Goal: Transaction & Acquisition: Purchase product/service

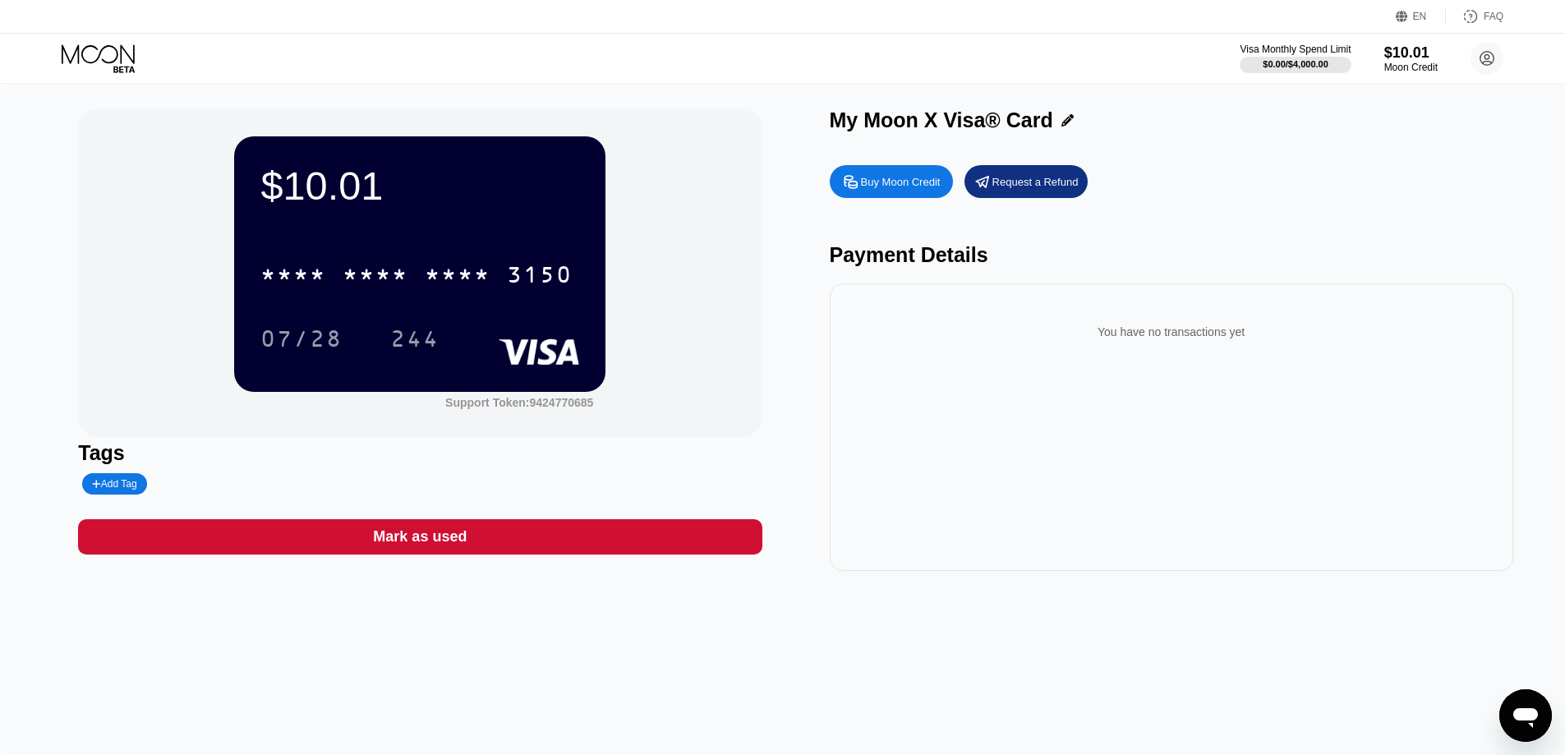
click at [120, 67] on icon at bounding box center [123, 69] width 21 height 7
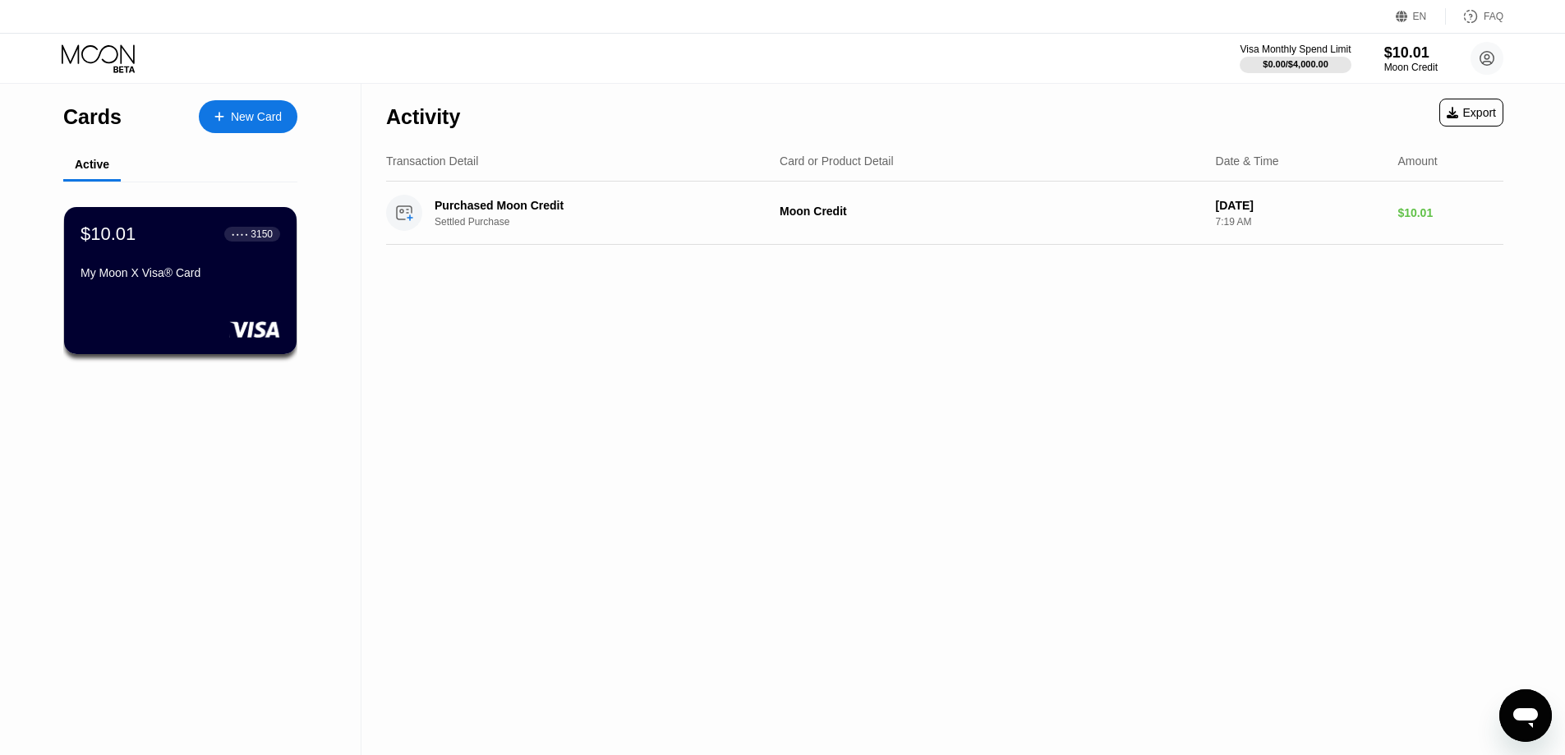
click at [262, 126] on div "New Card" at bounding box center [248, 116] width 99 height 33
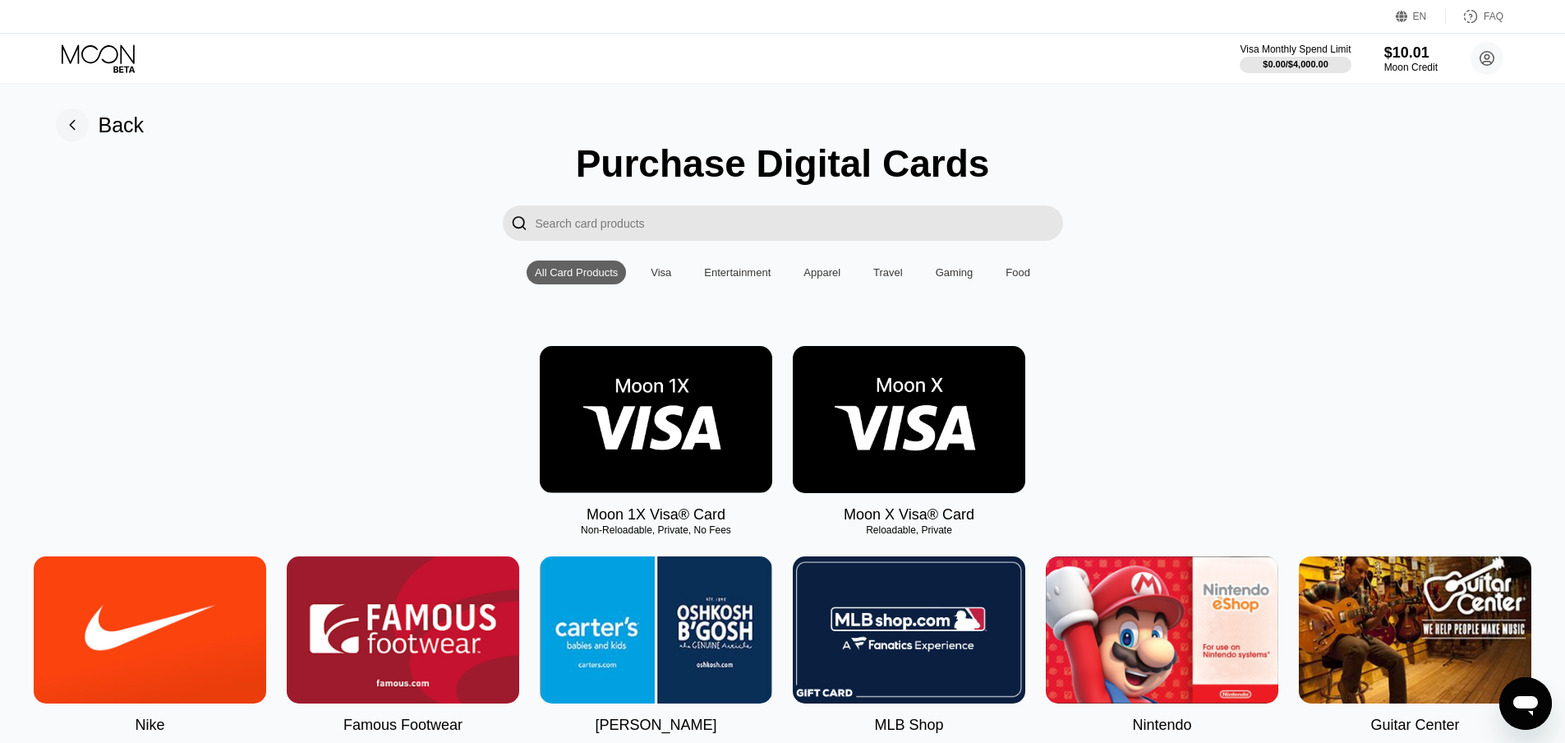
click at [950, 422] on img at bounding box center [909, 419] width 232 height 147
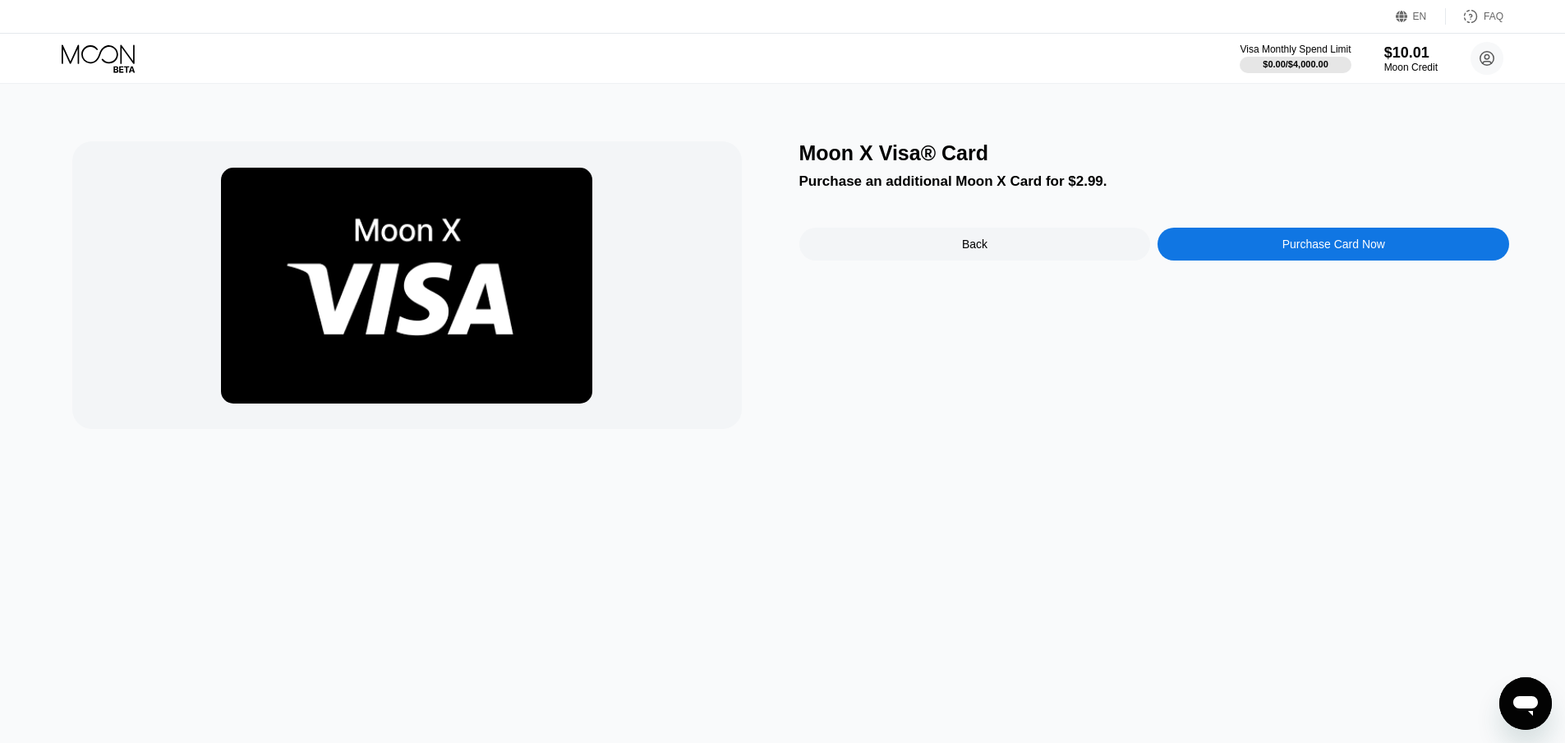
click at [1273, 253] on div "Purchase Card Now" at bounding box center [1334, 244] width 352 height 33
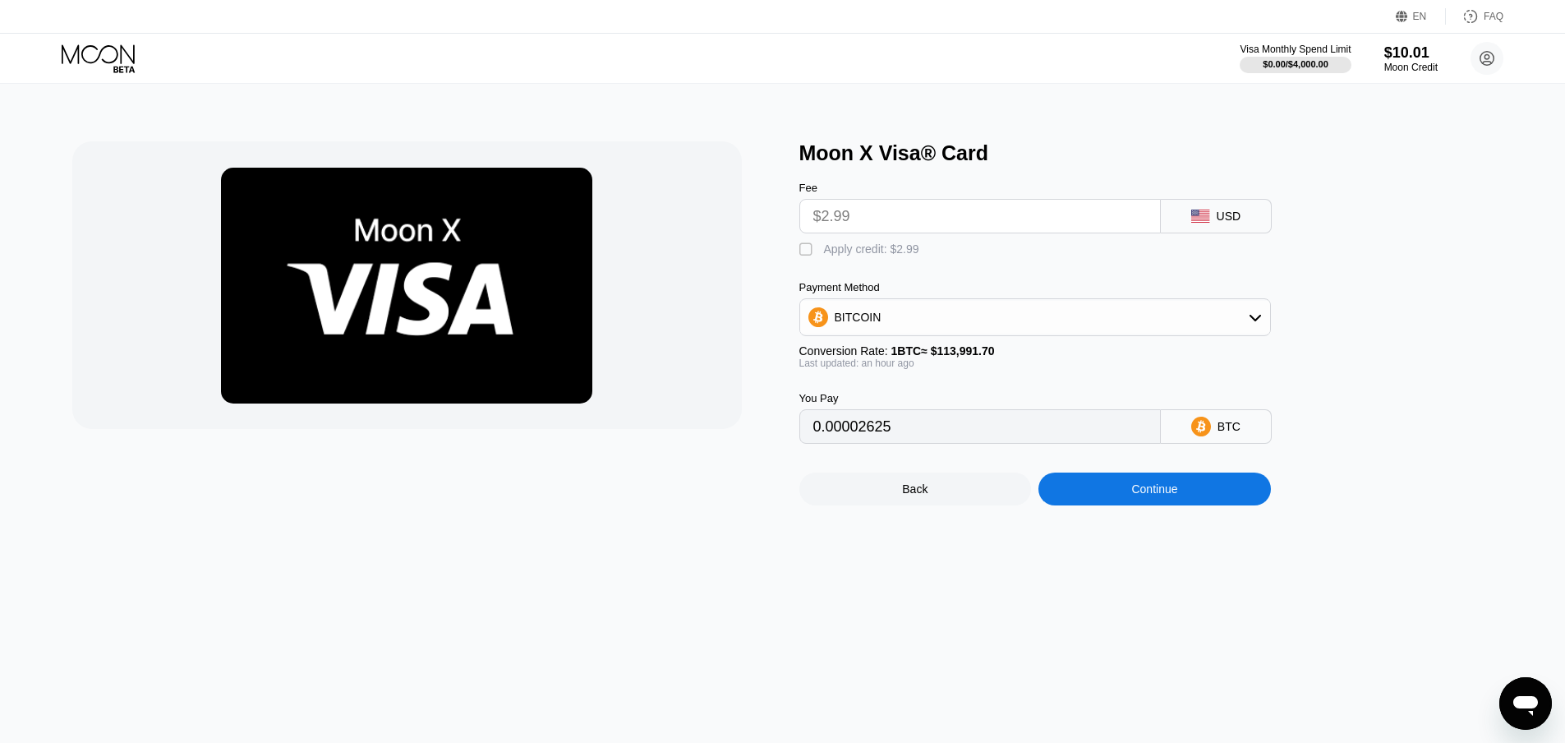
click at [820, 254] on div " Apply credit: $2.99" at bounding box center [863, 250] width 128 height 16
type input "0"
click at [1160, 495] on div "Continue" at bounding box center [1154, 488] width 46 height 13
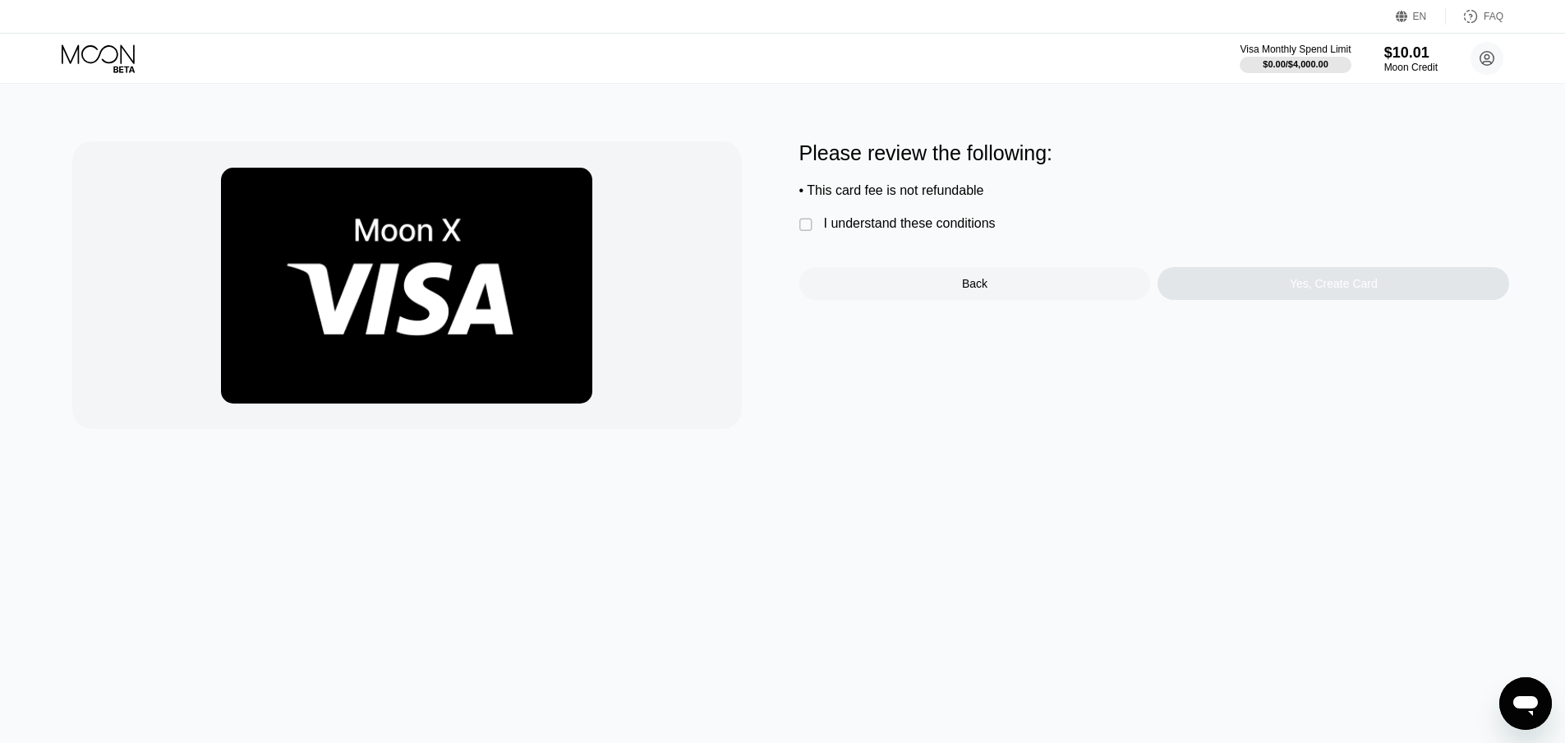
click at [951, 222] on div "I understand these conditions" at bounding box center [910, 223] width 172 height 15
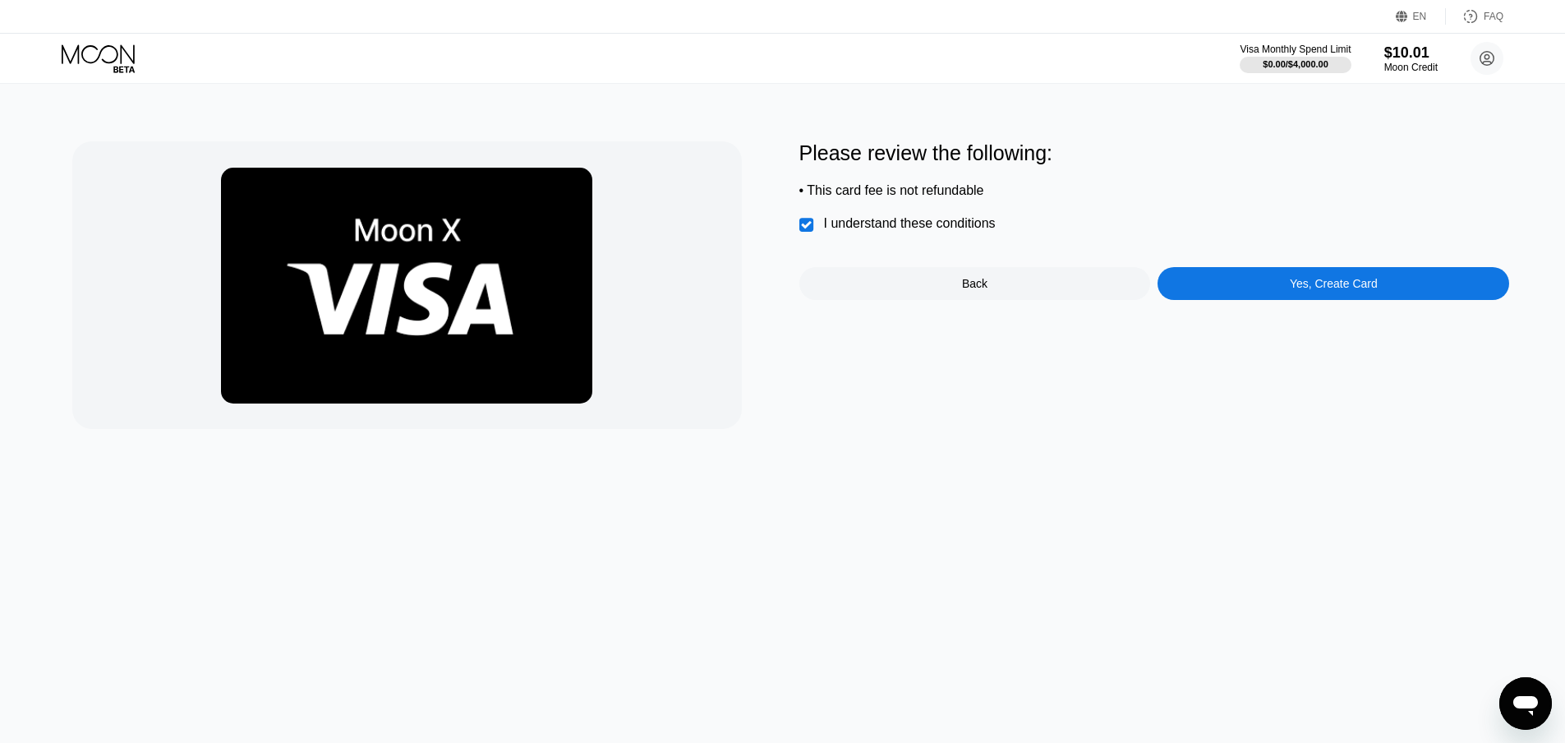
click at [1309, 276] on div "Yes, Create Card" at bounding box center [1334, 283] width 352 height 33
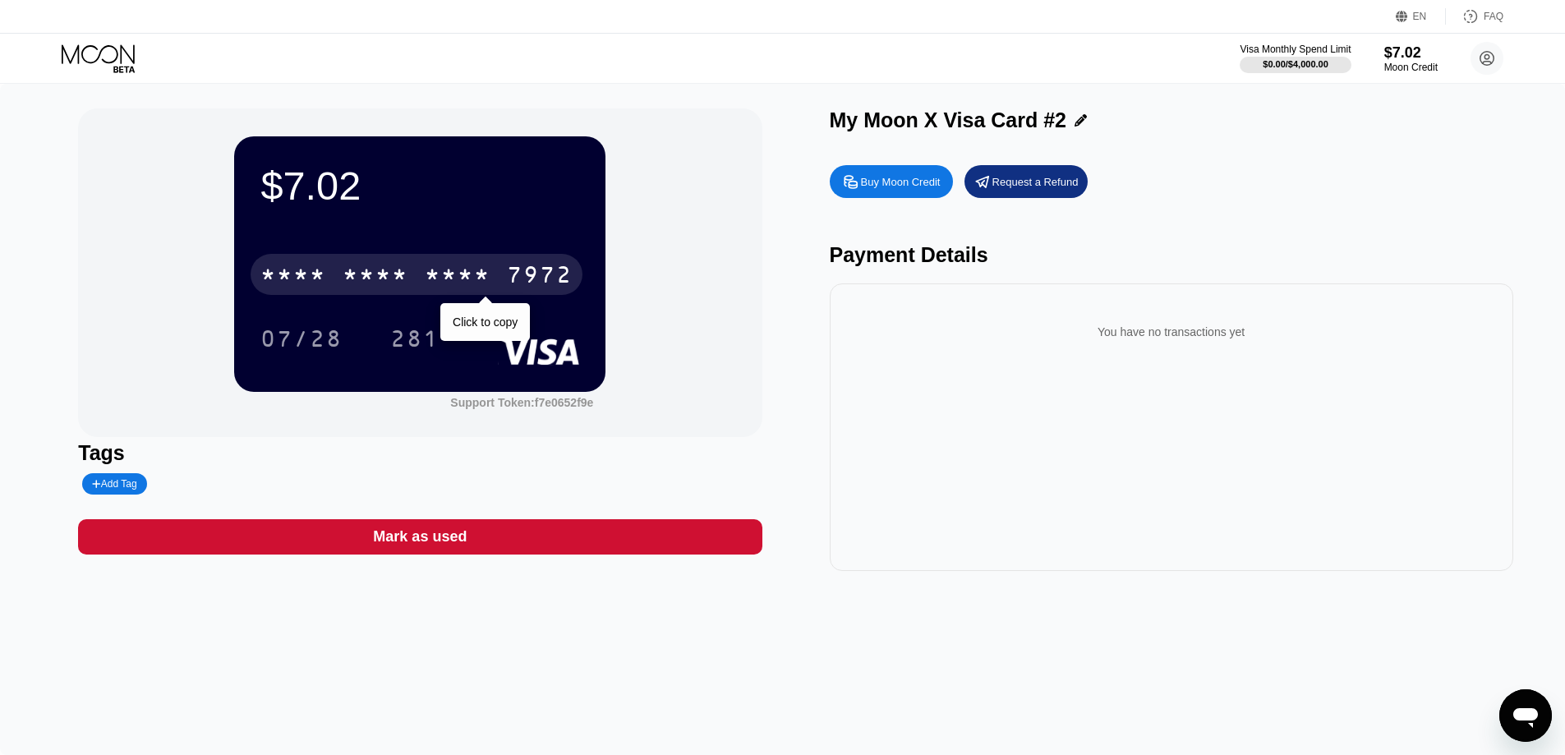
click at [562, 279] on div "7972" at bounding box center [540, 277] width 66 height 26
